Goal: Navigation & Orientation: Find specific page/section

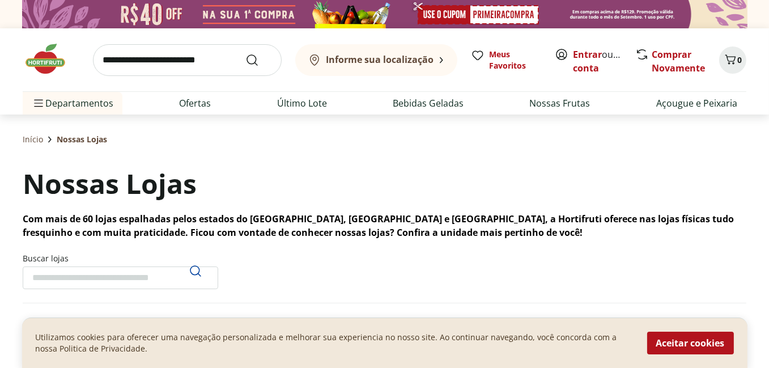
click at [539, 46] on div "Informe sua localização Meus Favoritos Entrar ou Criar conta Comprar Novamente 0" at bounding box center [384, 59] width 723 height 63
